Goal: Task Accomplishment & Management: Complete application form

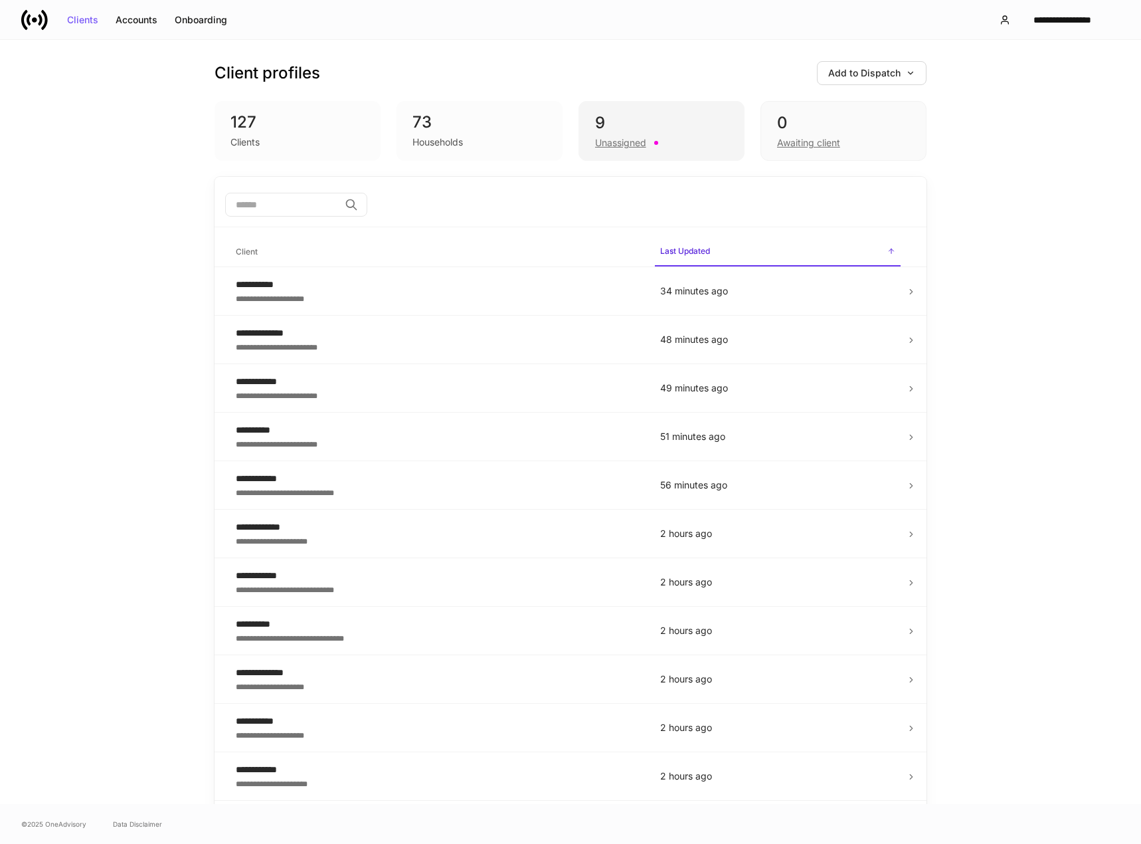
click at [625, 148] on div "Unassigned" at bounding box center [620, 142] width 51 height 13
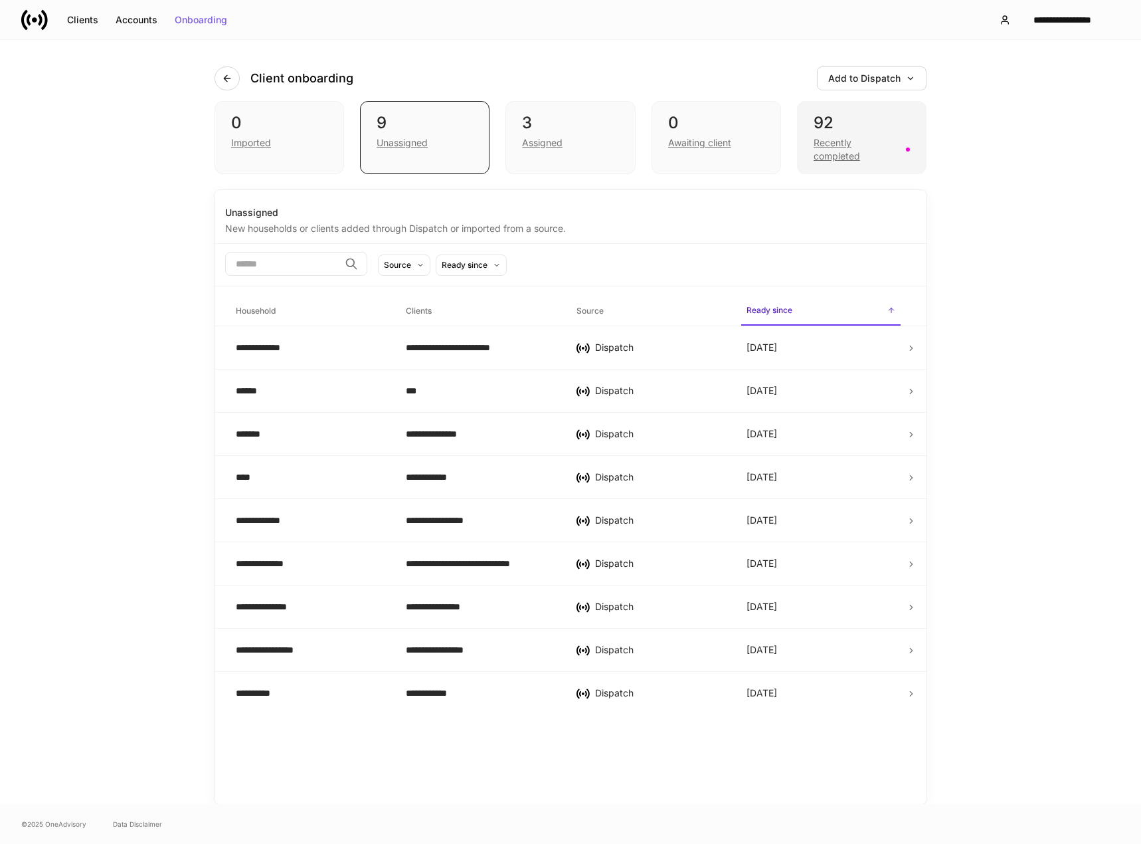
click at [801, 132] on div "92 Recently completed" at bounding box center [862, 137] width 130 height 73
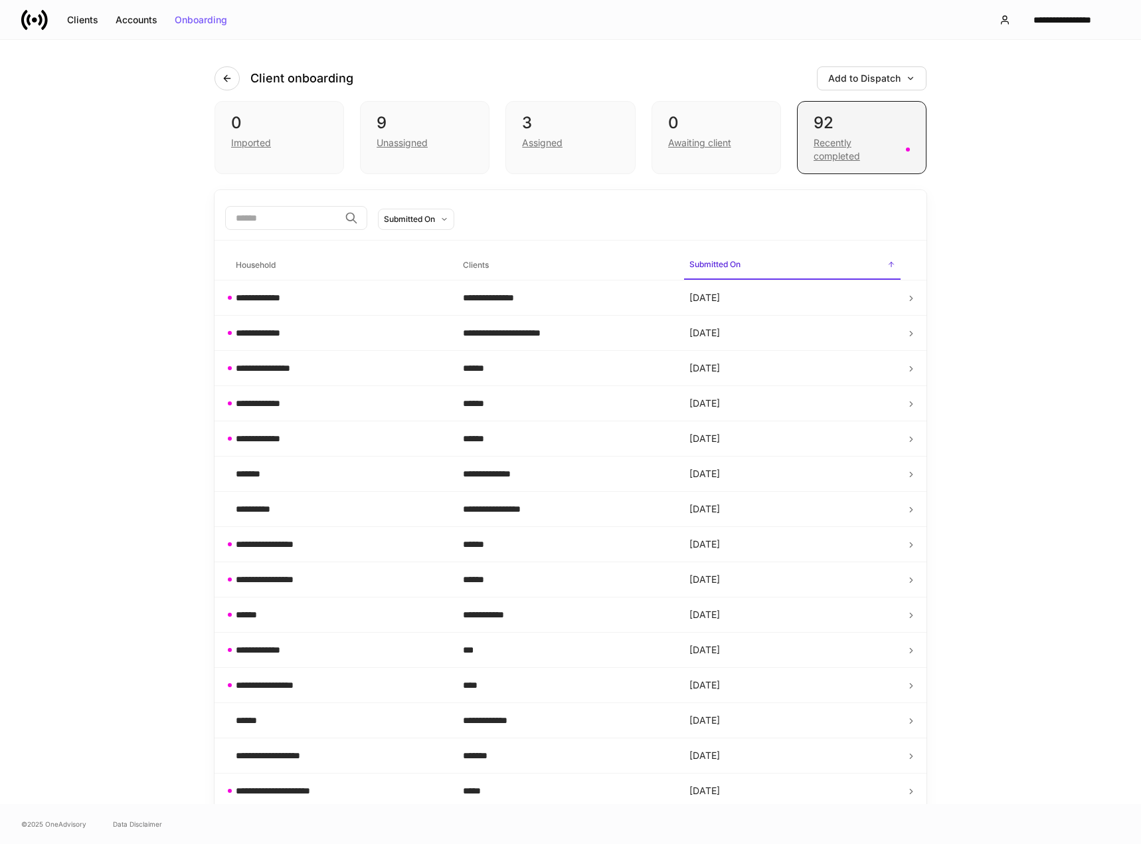
click at [814, 130] on div "92" at bounding box center [862, 122] width 96 height 21
click at [317, 297] on div "**********" at bounding box center [339, 297] width 206 height 13
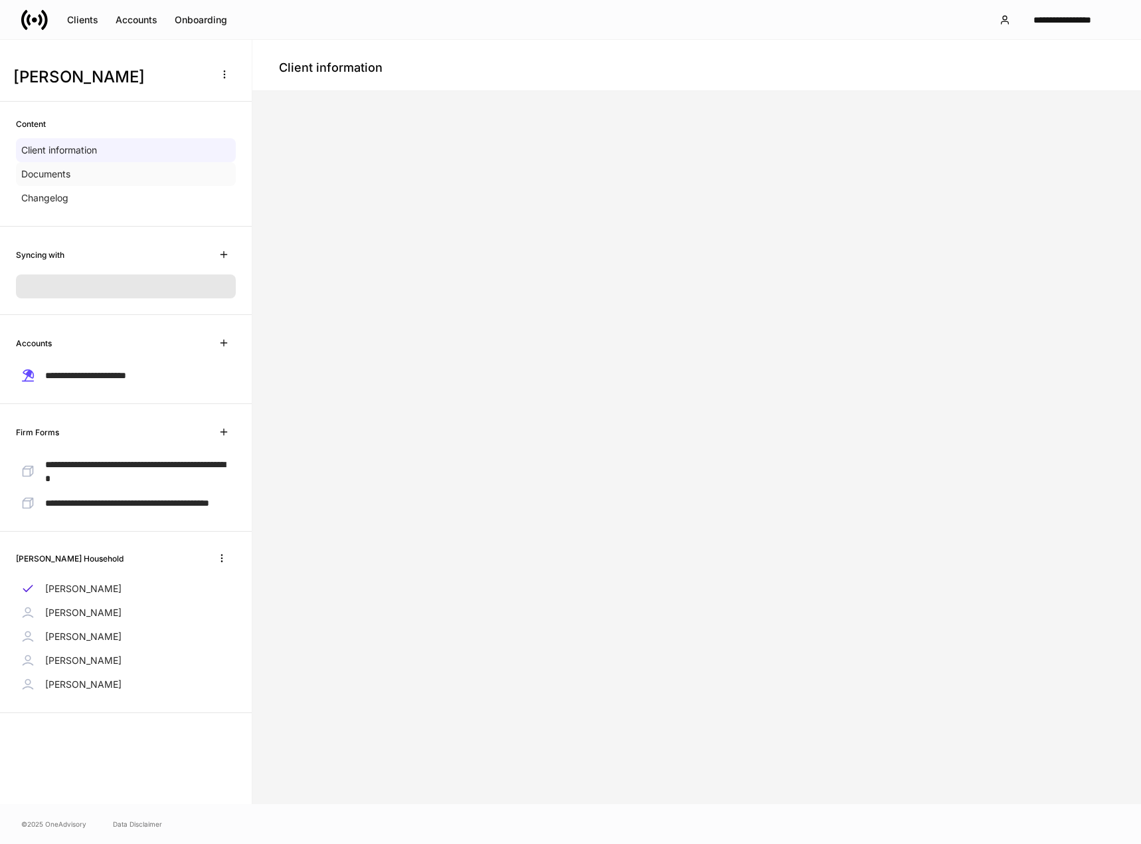
click at [59, 179] on p "Documents" at bounding box center [45, 173] width 49 height 13
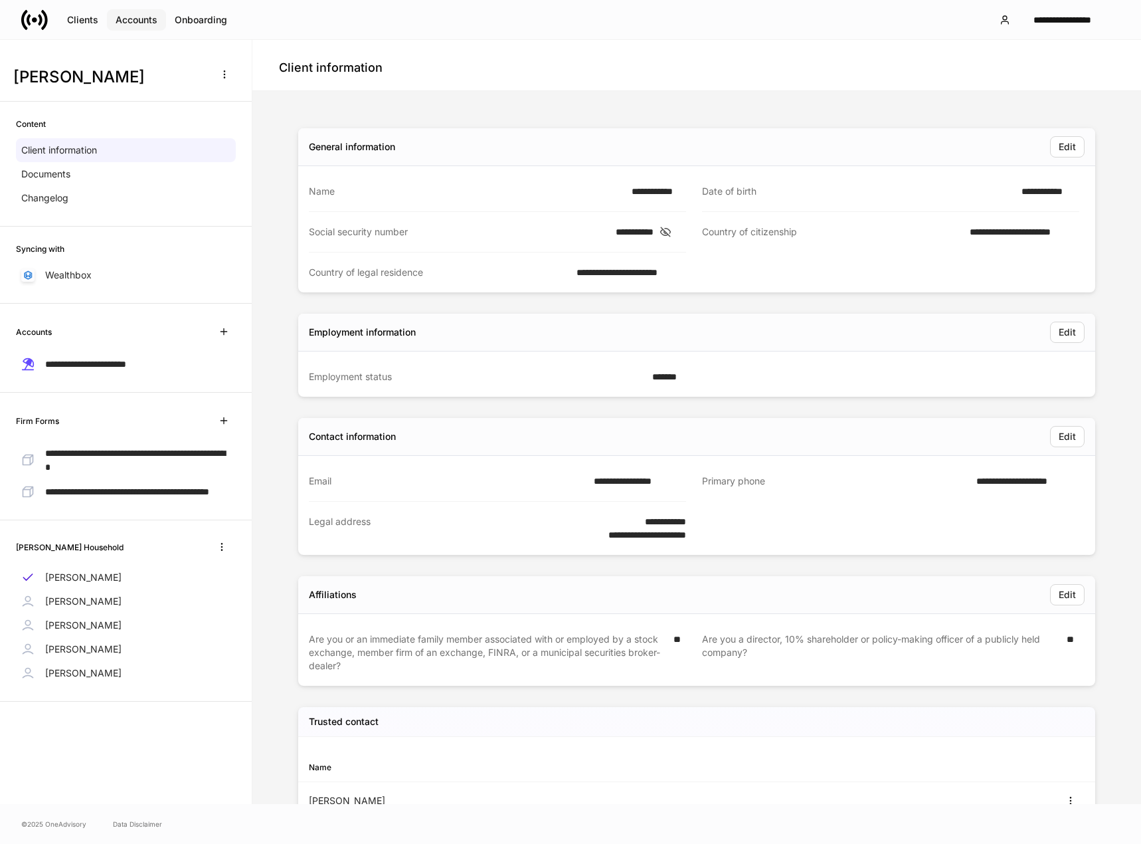
click at [130, 27] on button "Accounts" at bounding box center [136, 19] width 59 height 21
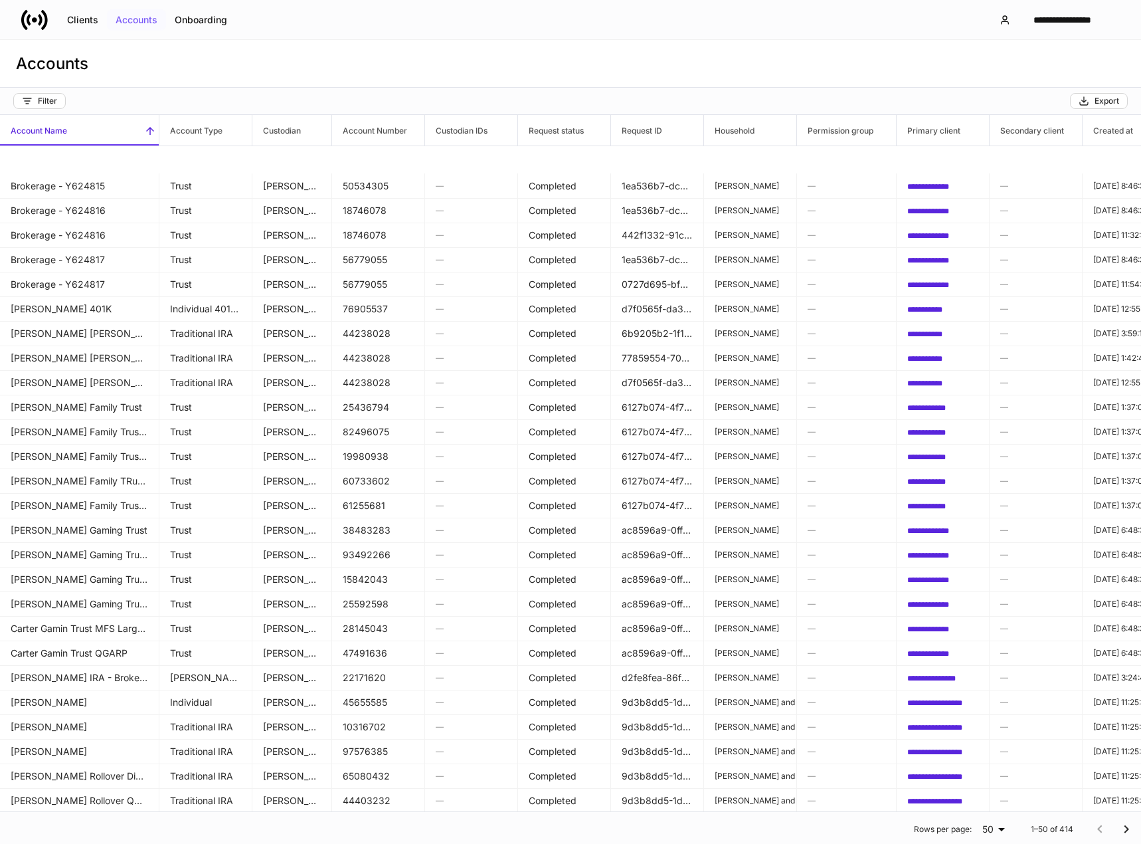
scroll to position [66, 0]
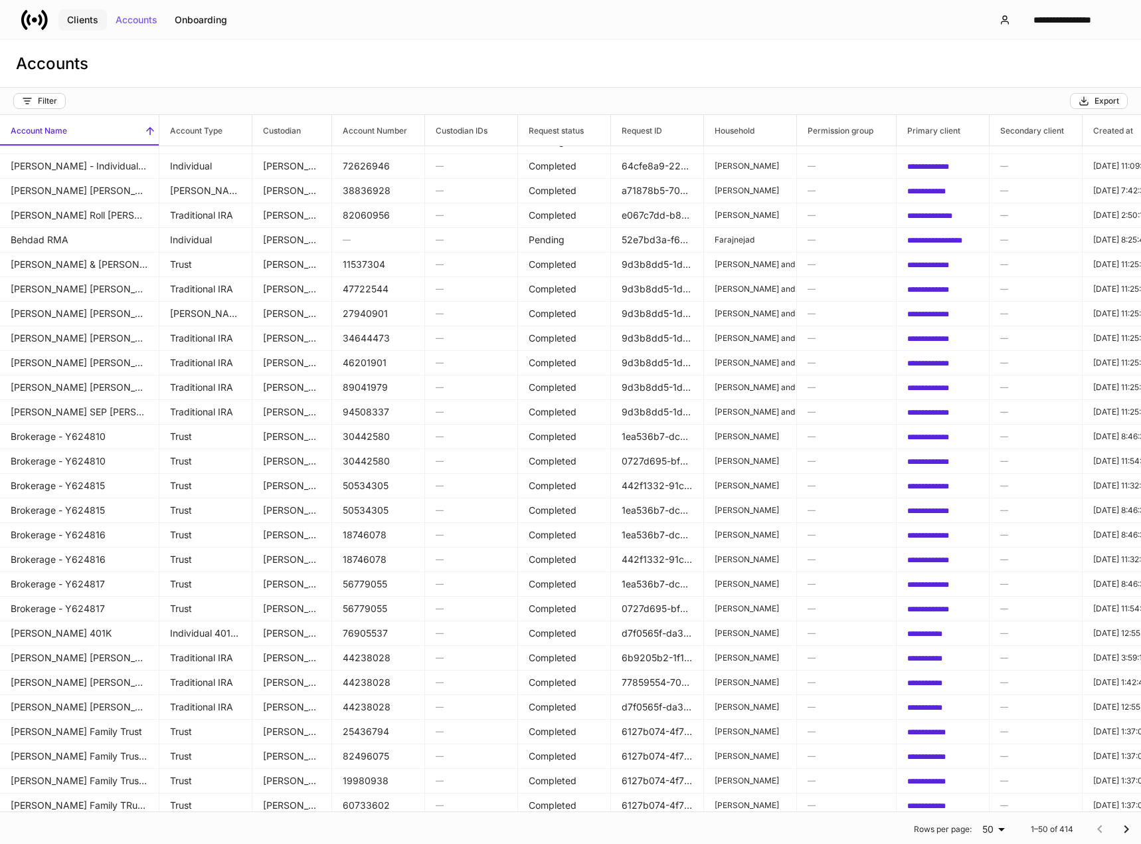
click at [88, 22] on div "Clients" at bounding box center [82, 19] width 31 height 9
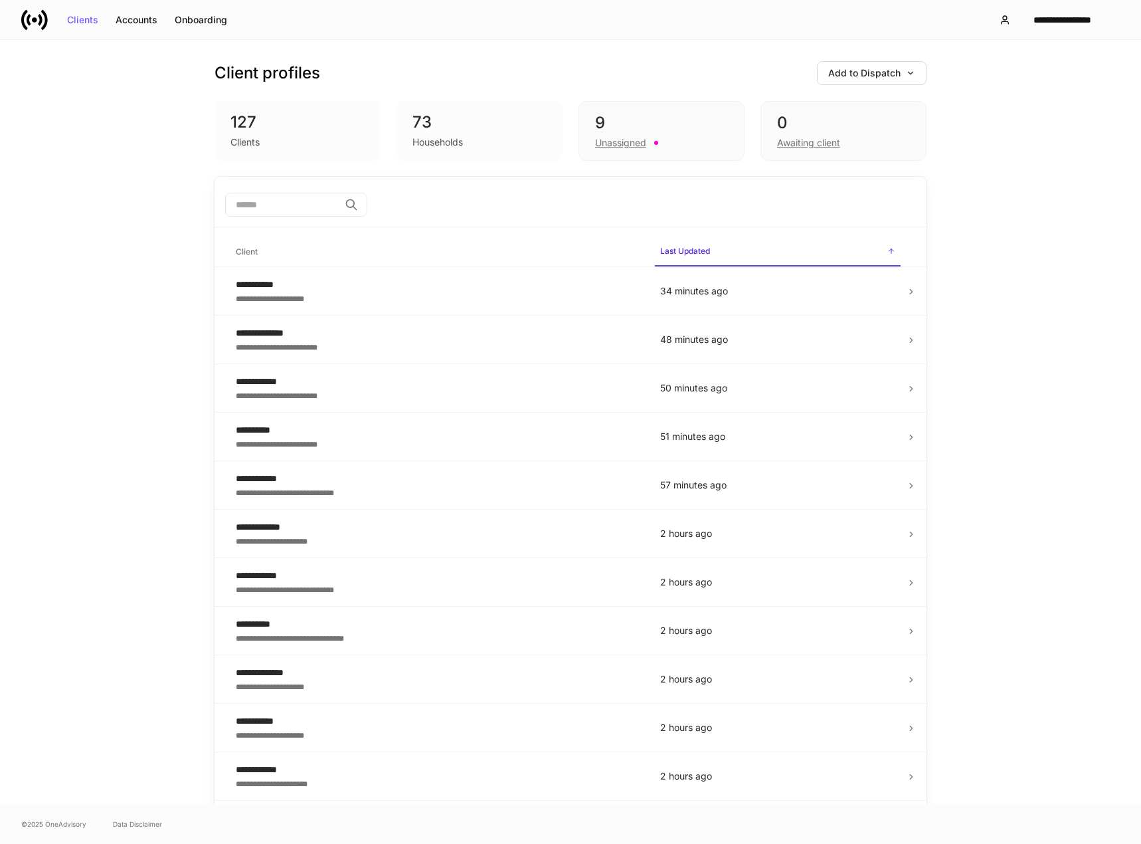
click at [494, 138] on div "Households" at bounding box center [480, 141] width 134 height 16
click at [453, 136] on div "Households" at bounding box center [438, 142] width 50 height 13
click at [642, 116] on div "9" at bounding box center [661, 122] width 133 height 21
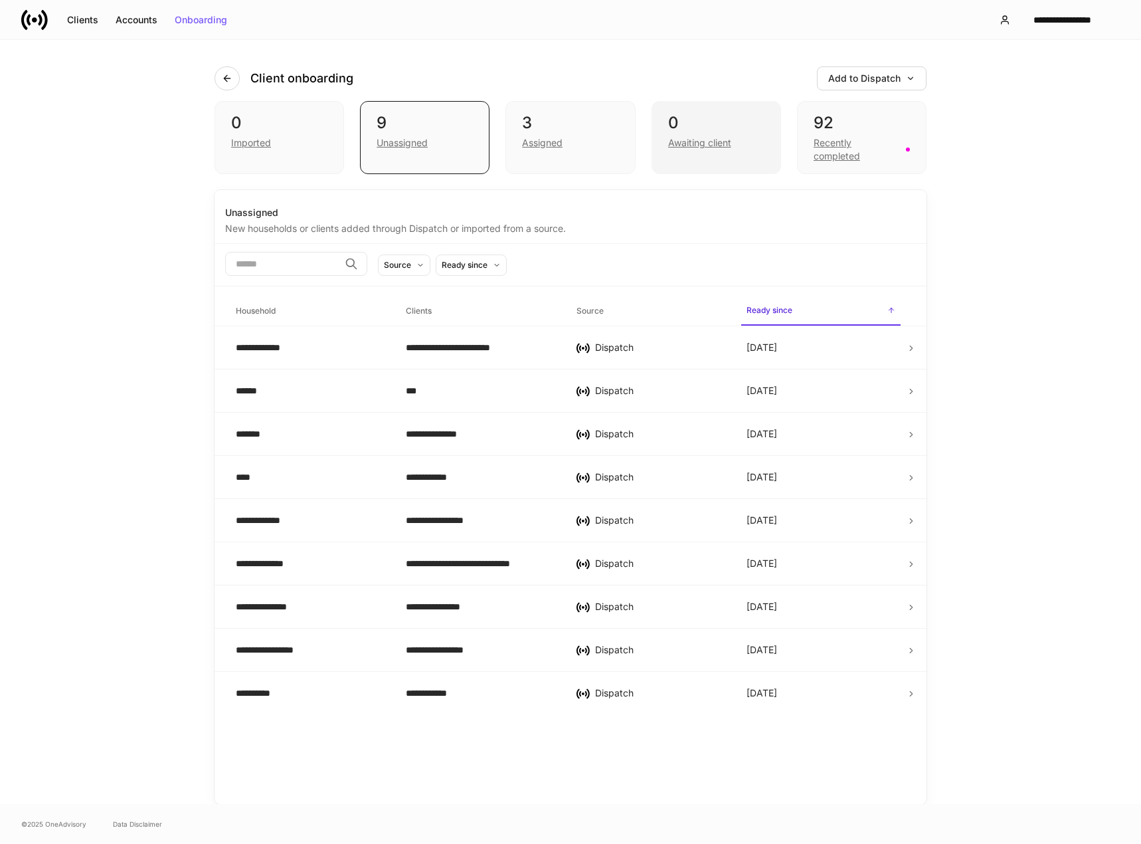
click at [666, 134] on div "0 Awaiting client" at bounding box center [717, 137] width 130 height 73
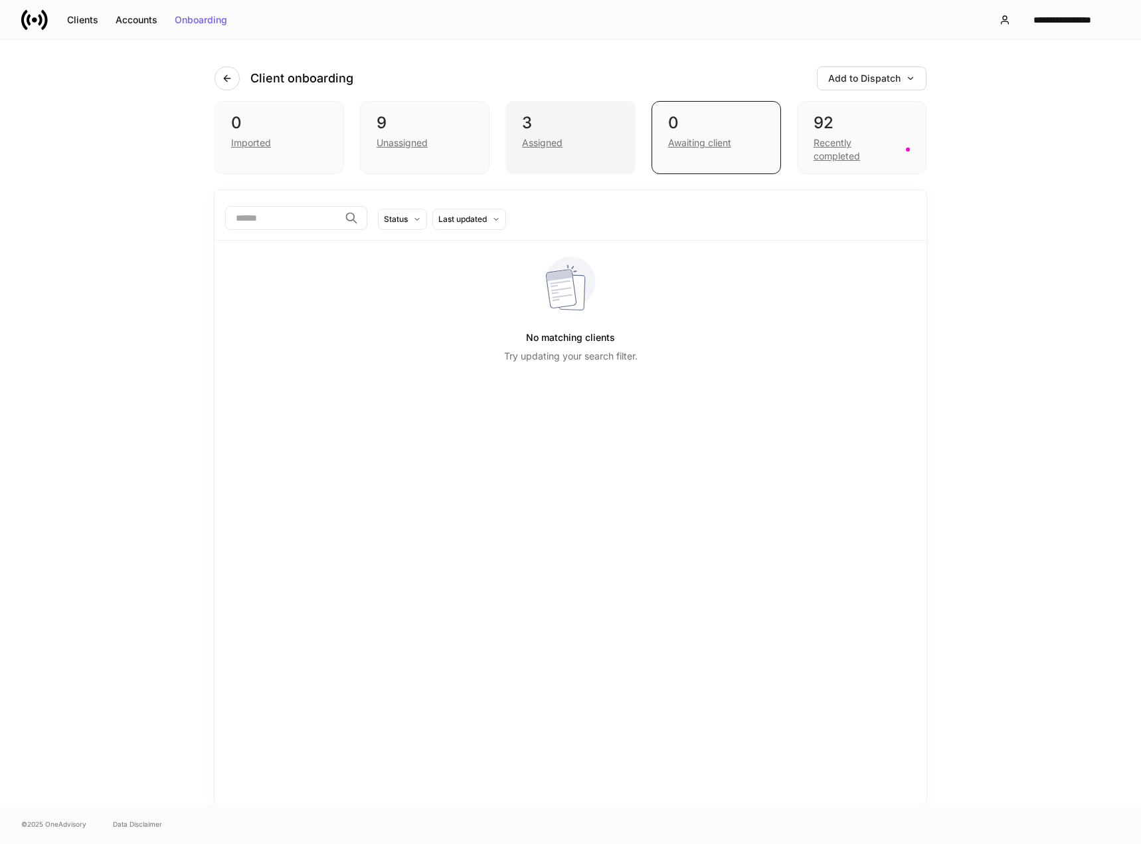
click at [545, 134] on div "Assigned" at bounding box center [570, 142] width 96 height 16
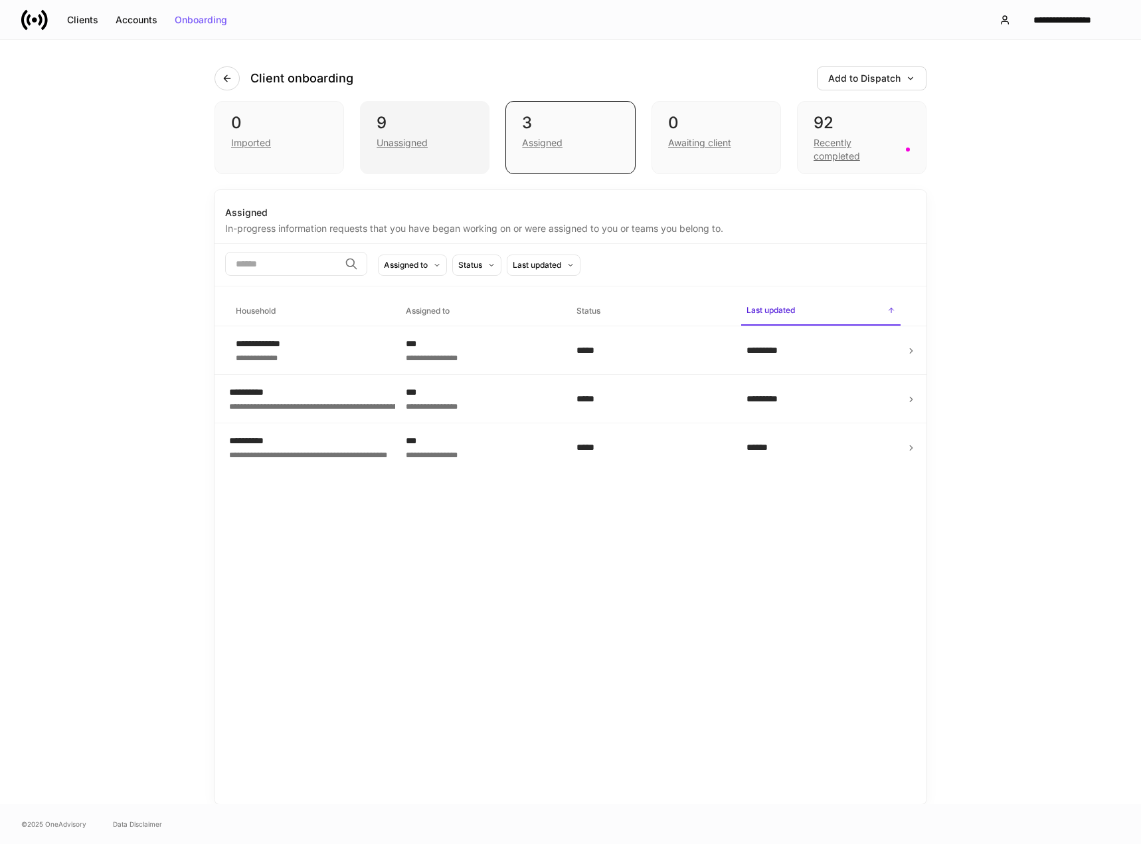
click at [377, 129] on div "9" at bounding box center [425, 122] width 96 height 21
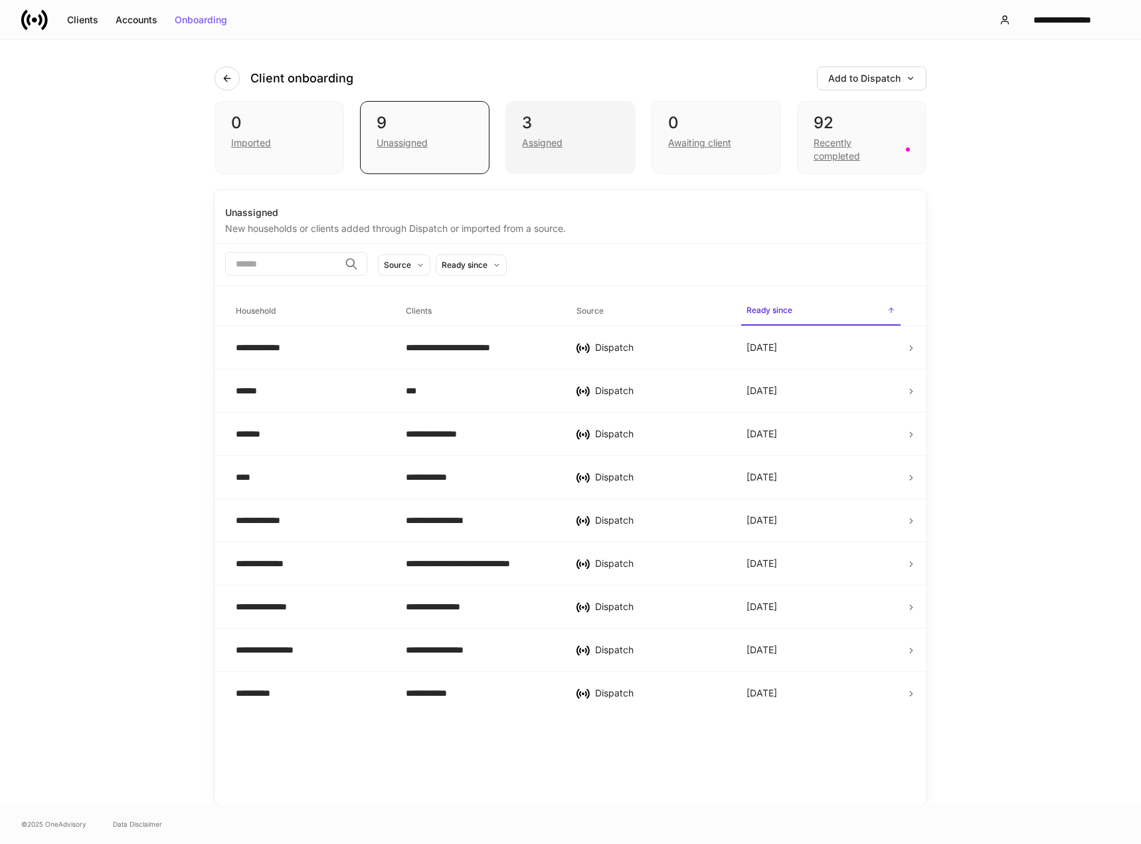
click at [559, 154] on div "3 Assigned" at bounding box center [571, 137] width 130 height 73
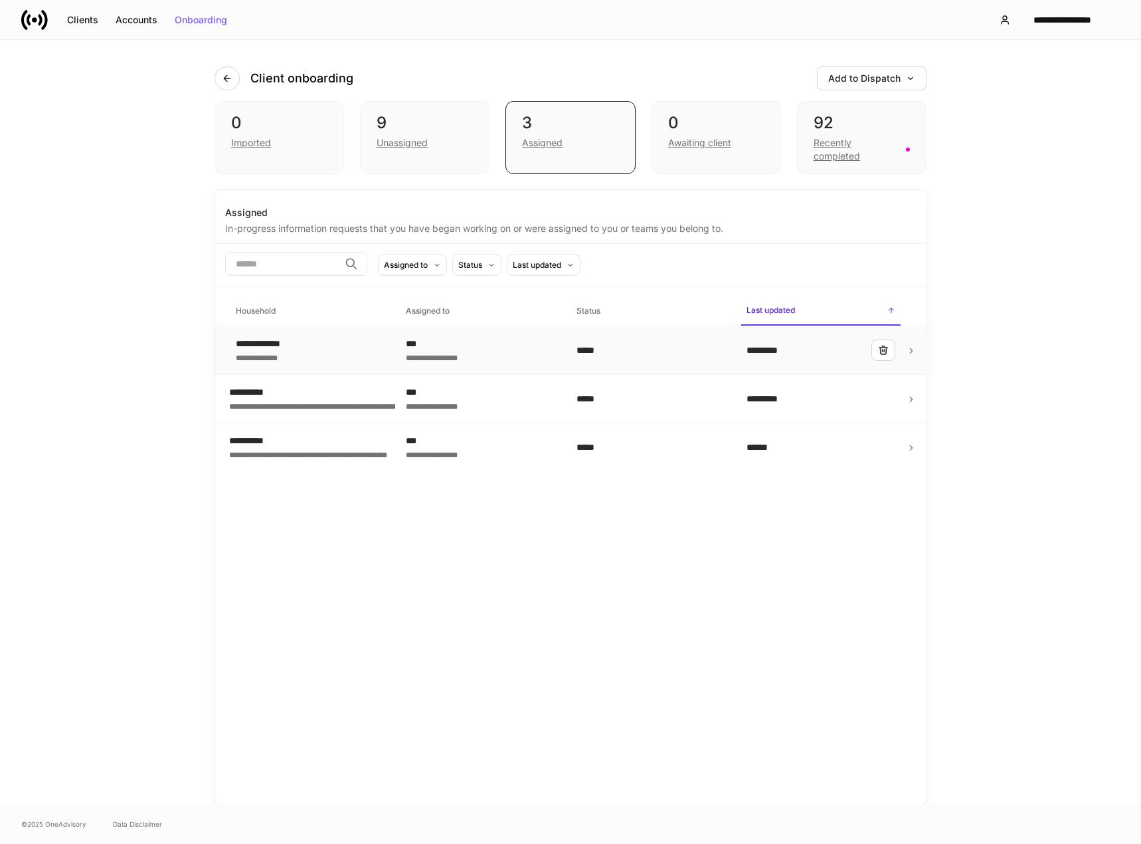
click at [514, 343] on div "***" at bounding box center [480, 343] width 149 height 13
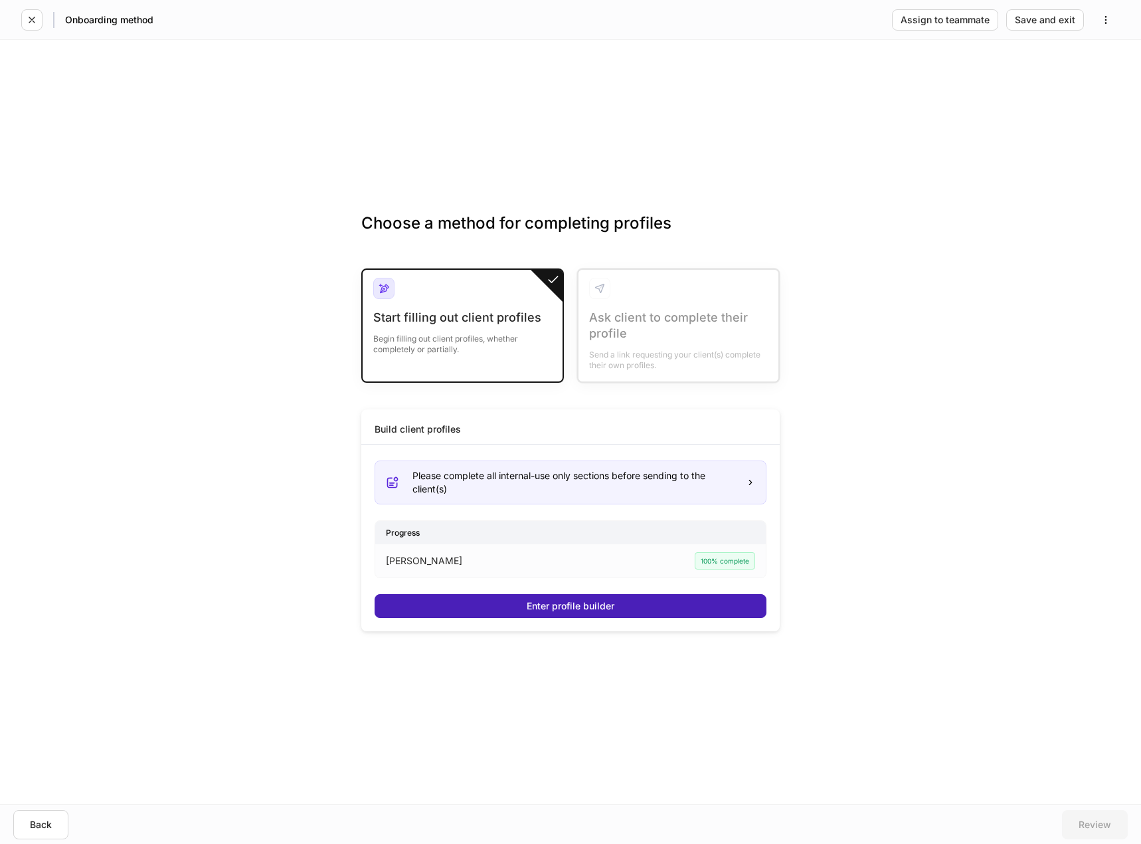
click at [667, 612] on button "Enter profile builder" at bounding box center [571, 606] width 392 height 24
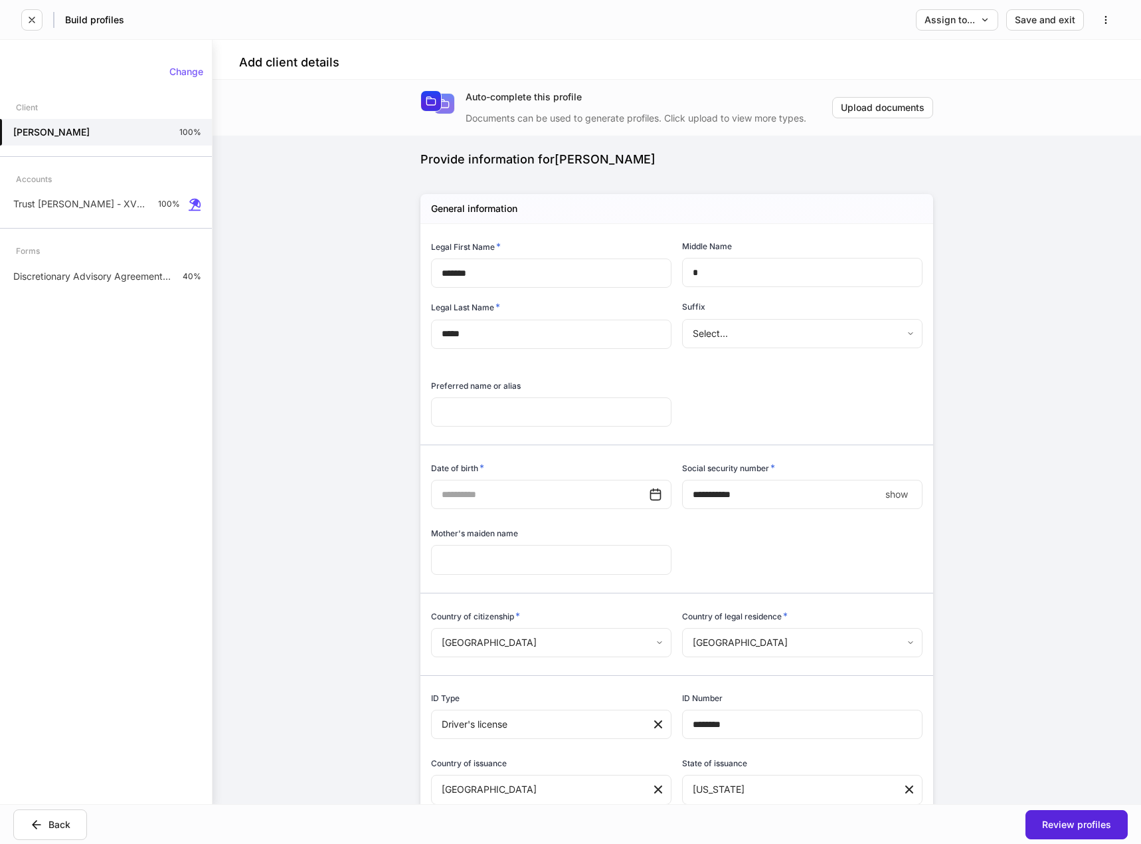
type input "**********"
